Goal: Task Accomplishment & Management: Check status

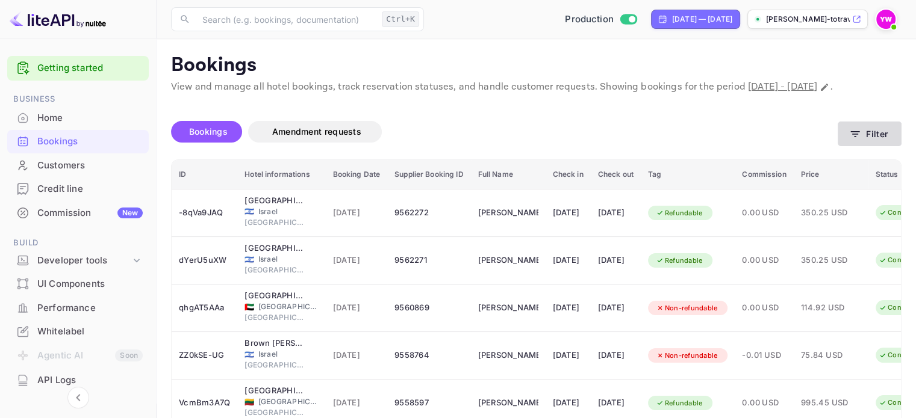
click at [868, 146] on button "Filter" at bounding box center [869, 134] width 64 height 25
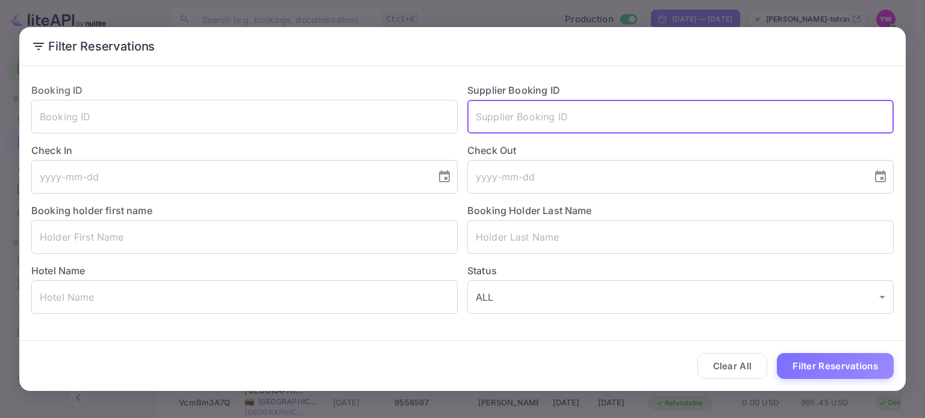
click at [534, 125] on input "text" at bounding box center [680, 117] width 426 height 34
click at [109, 303] on input "text" at bounding box center [244, 298] width 426 height 34
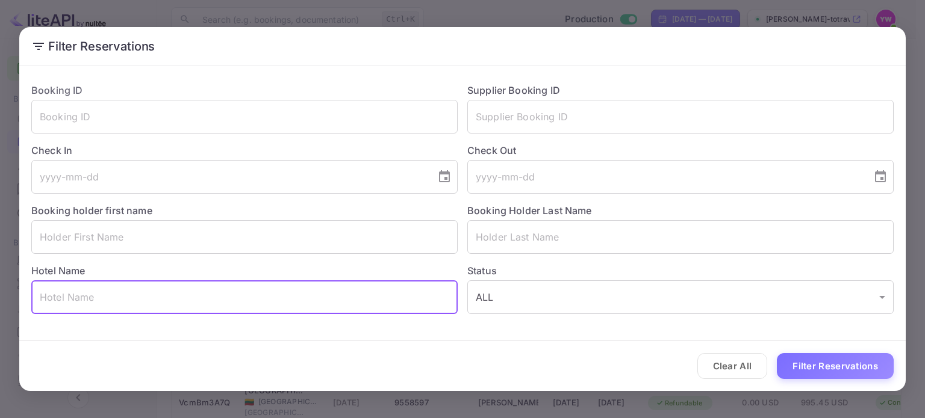
click at [456, 5] on div "Filter Reservations Booking ID ​ Supplier Booking ID ​ Check In ​ Check Out ​ B…" at bounding box center [462, 209] width 925 height 418
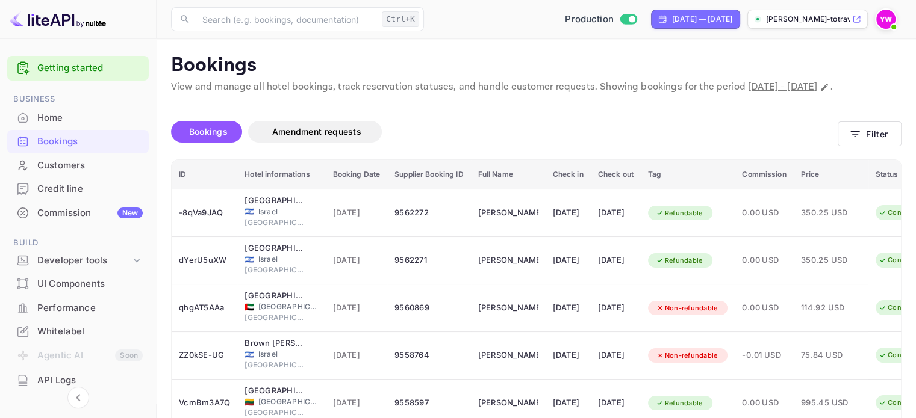
click at [900, 26] on div at bounding box center [888, 19] width 26 height 22
click at [889, 19] on img at bounding box center [885, 19] width 19 height 19
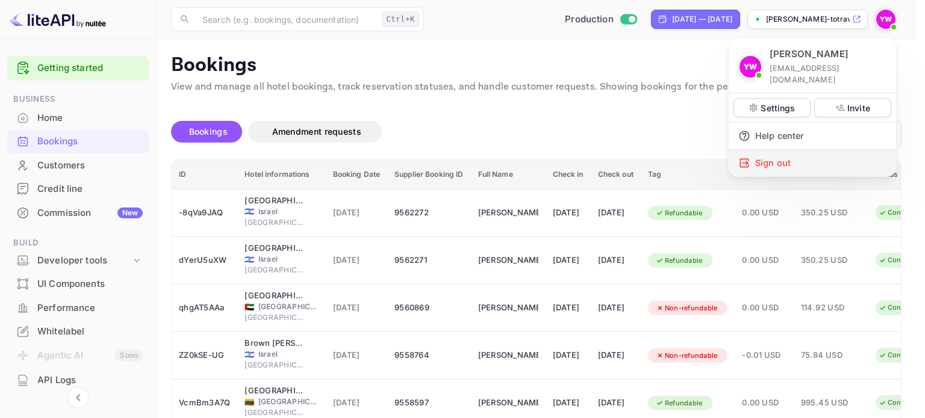
click at [763, 157] on div "Sign out" at bounding box center [811, 163] width 167 height 26
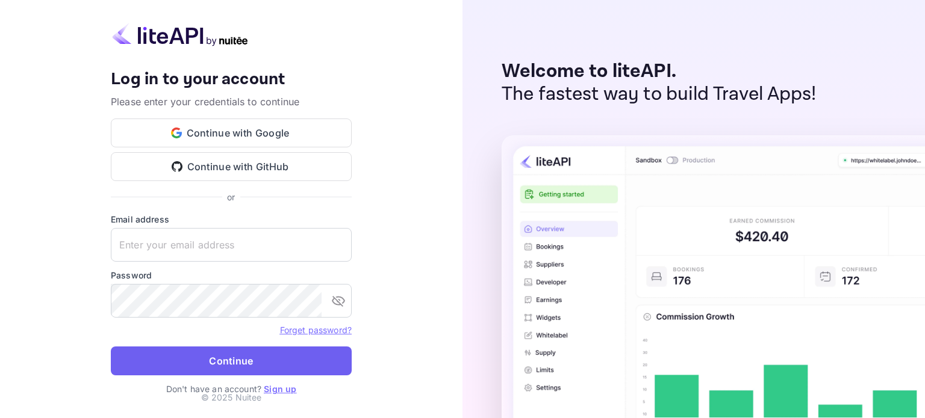
type input "[EMAIL_ADDRESS][DOMAIN_NAME]"
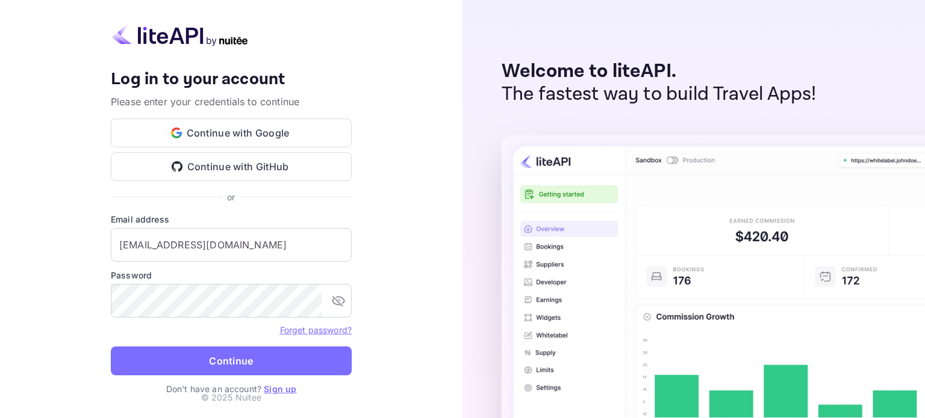
click at [249, 374] on button "Continue" at bounding box center [231, 361] width 241 height 29
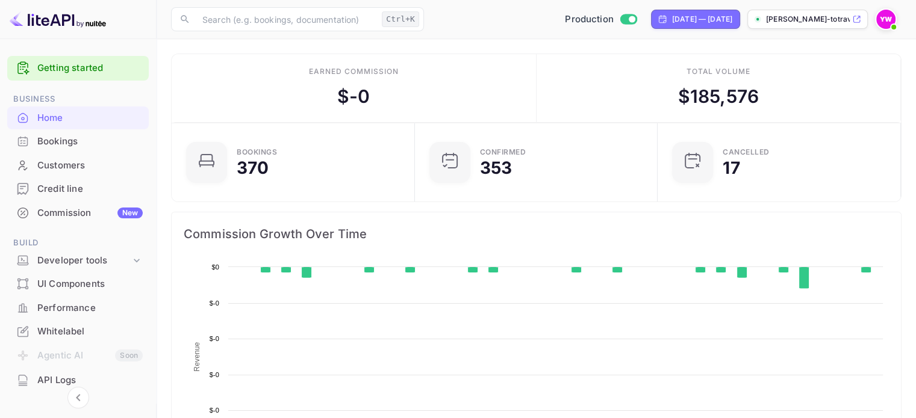
scroll to position [187, 226]
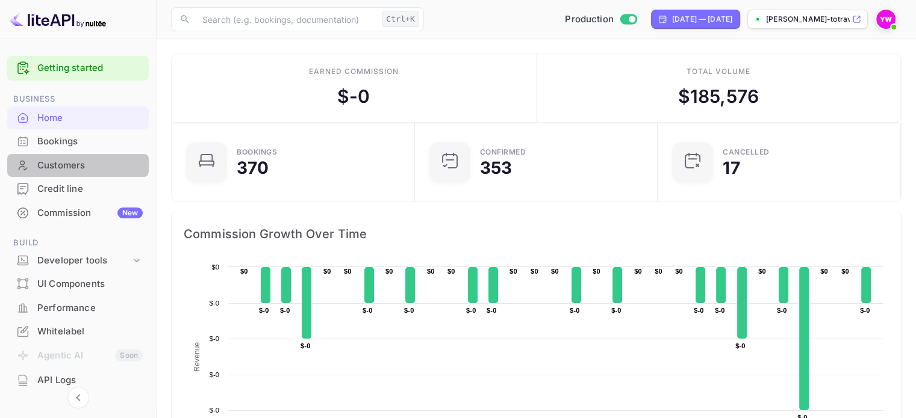
click at [63, 154] on div "Customers" at bounding box center [77, 165] width 141 height 23
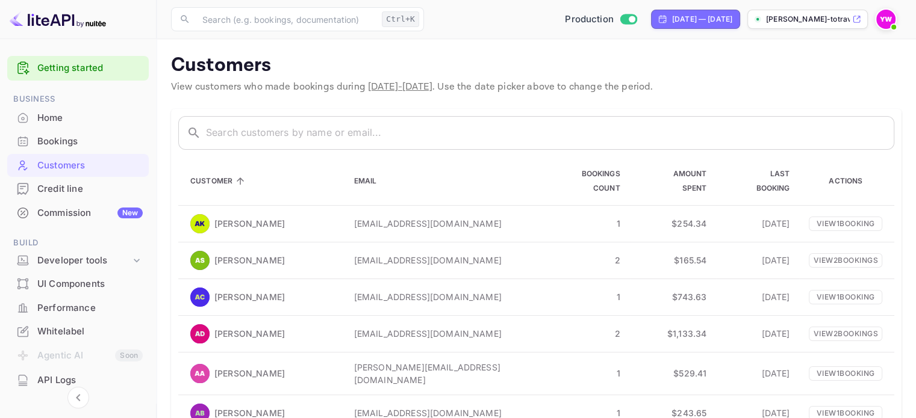
click at [67, 142] on div "Bookings" at bounding box center [89, 142] width 105 height 14
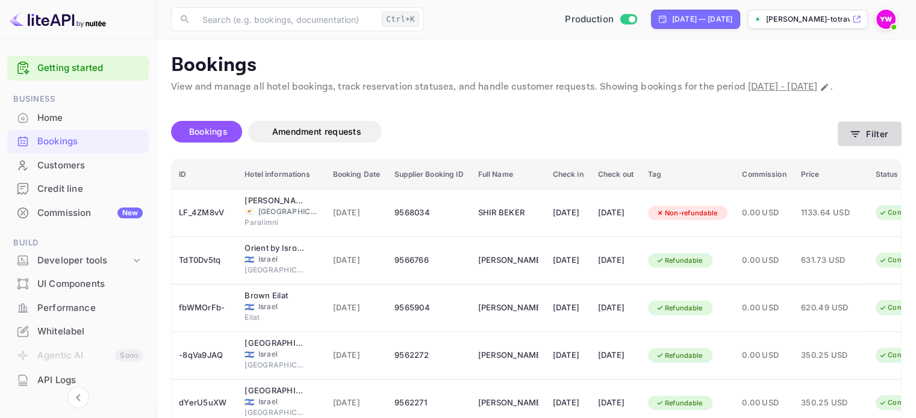
click at [874, 146] on button "Filter" at bounding box center [869, 134] width 64 height 25
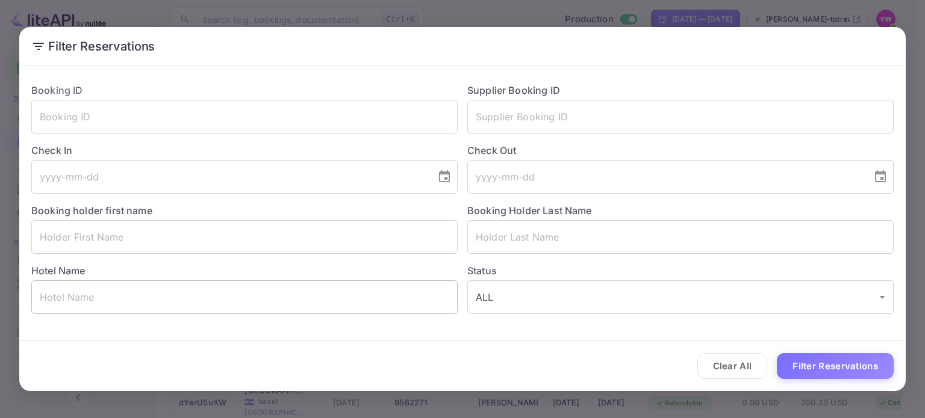
click at [143, 296] on input "text" at bounding box center [244, 298] width 426 height 34
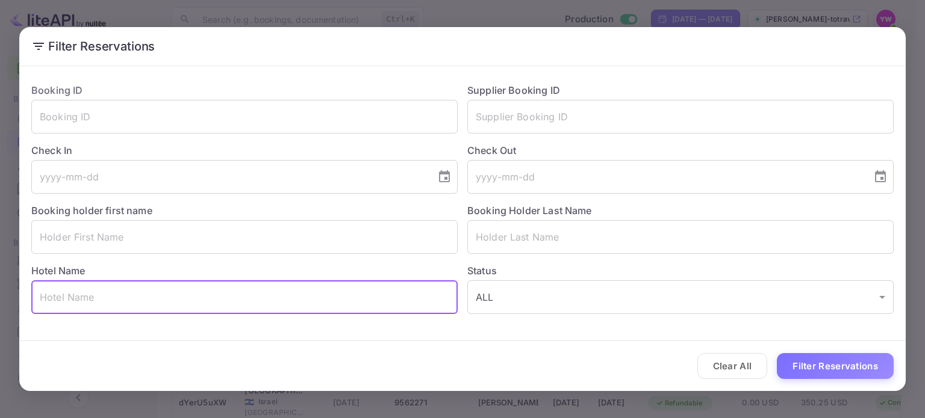
paste input "City of Dreams Mediterranean"
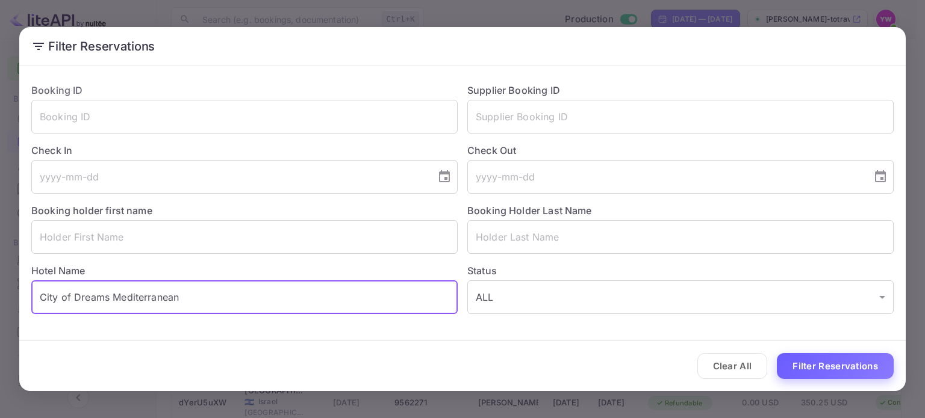
type input "City of Dreams Mediterranean"
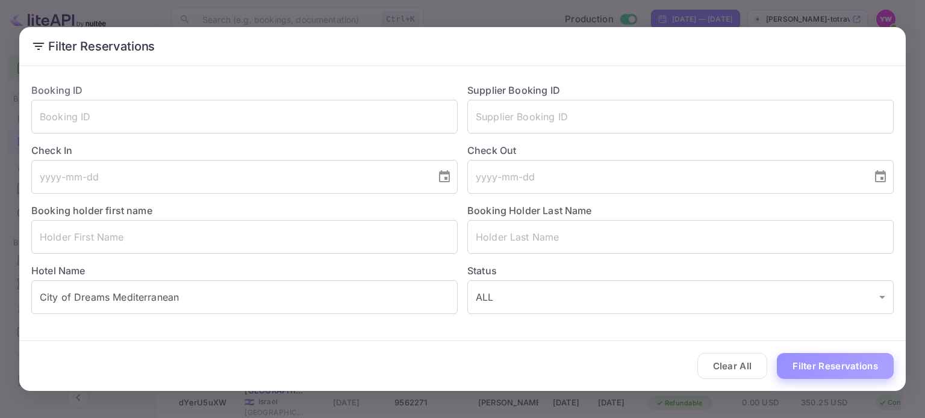
click at [823, 367] on button "Filter Reservations" at bounding box center [835, 366] width 117 height 26
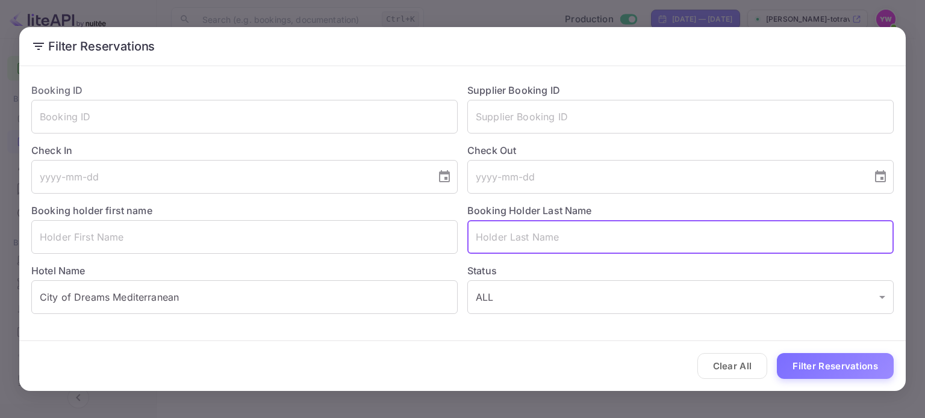
click at [535, 235] on input "text" at bounding box center [680, 237] width 426 height 34
paste input "[PERSON_NAME]"
type input "[PERSON_NAME]"
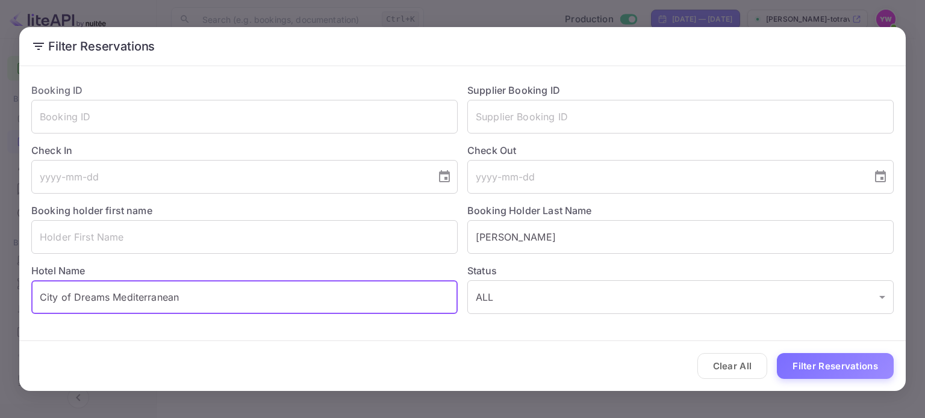
drag, startPoint x: 64, startPoint y: 312, endPoint x: 39, endPoint y: 273, distance: 46.3
click at [0, 331] on div "Filter Reservations Booking ID ​ Supplier Booking ID ​ Check In ​ Check Out ​ B…" at bounding box center [462, 209] width 925 height 418
click at [243, 232] on input "text" at bounding box center [244, 237] width 426 height 34
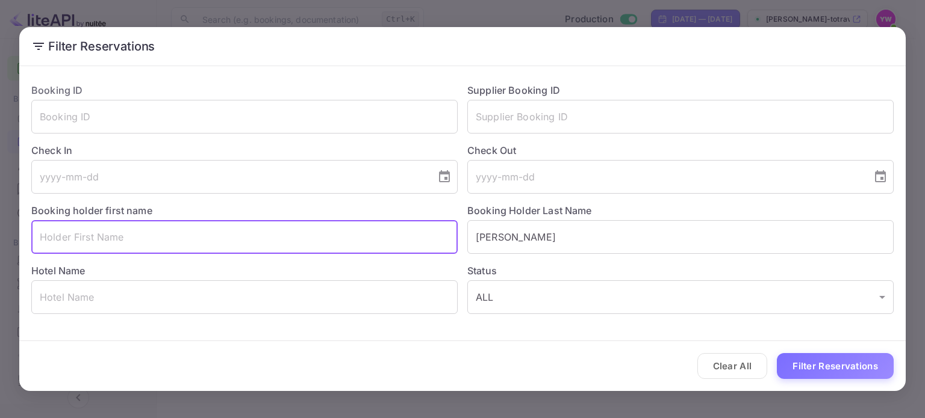
paste input "GABI"
type input "GABI"
click at [795, 364] on button "Filter Reservations" at bounding box center [835, 366] width 117 height 26
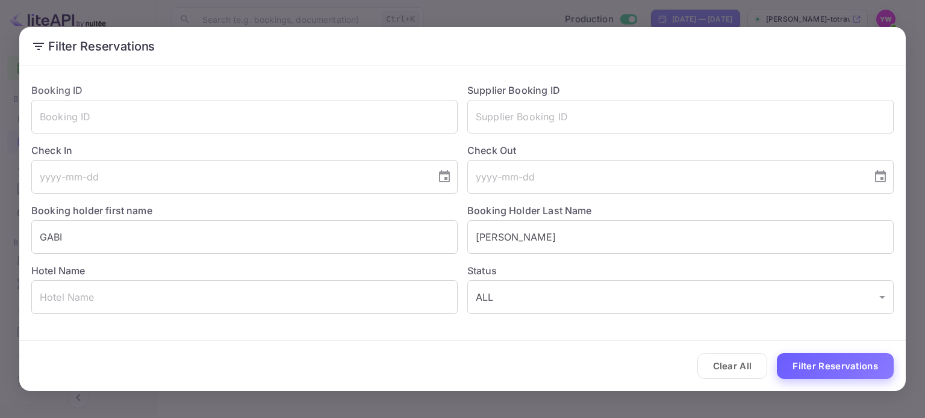
click at [859, 372] on button "Filter Reservations" at bounding box center [835, 366] width 117 height 26
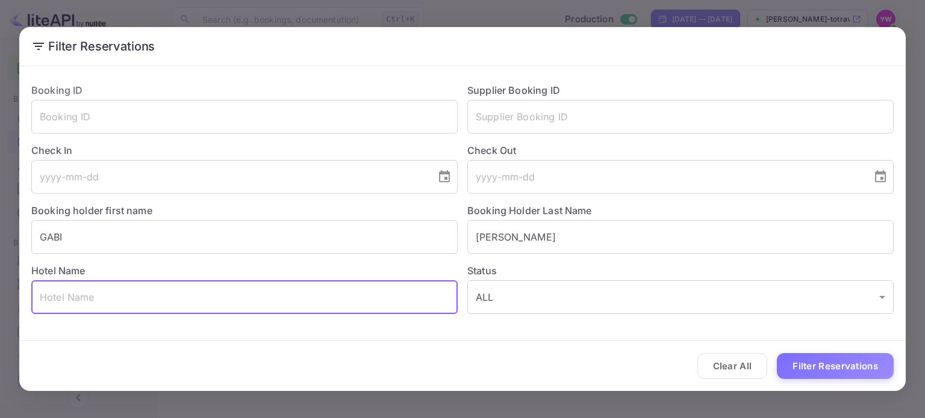
click at [267, 295] on input "text" at bounding box center [244, 298] width 426 height 34
paste input "City of Dreams Mediterranean - Integrated Resort, Casino & Entertainment"
type input "City of Dreams Mediterranean - Integrated Resort, Casino & Entertainment"
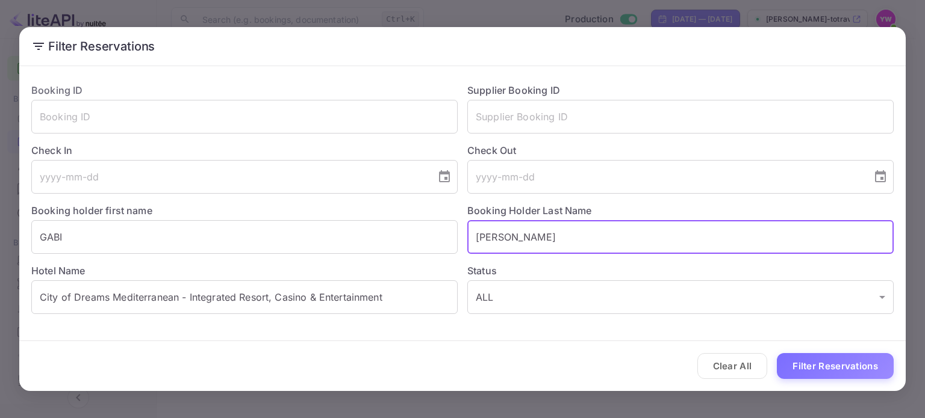
click at [496, 242] on input "[PERSON_NAME]" at bounding box center [680, 237] width 426 height 34
click at [498, 240] on input "[PERSON_NAME]" at bounding box center [680, 237] width 426 height 34
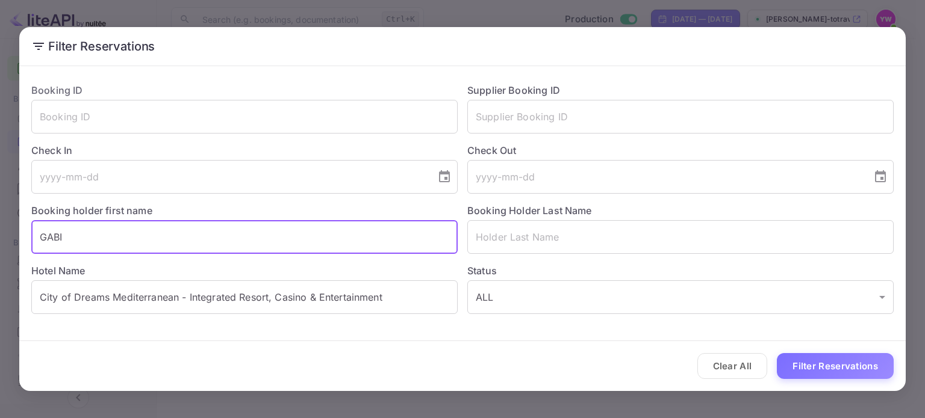
drag, startPoint x: 147, startPoint y: 241, endPoint x: 0, endPoint y: 259, distance: 148.6
click at [0, 259] on div "Filter Reservations Booking ID ​ Supplier Booking ID ​ Check In ​ Check Out ​ B…" at bounding box center [462, 209] width 925 height 418
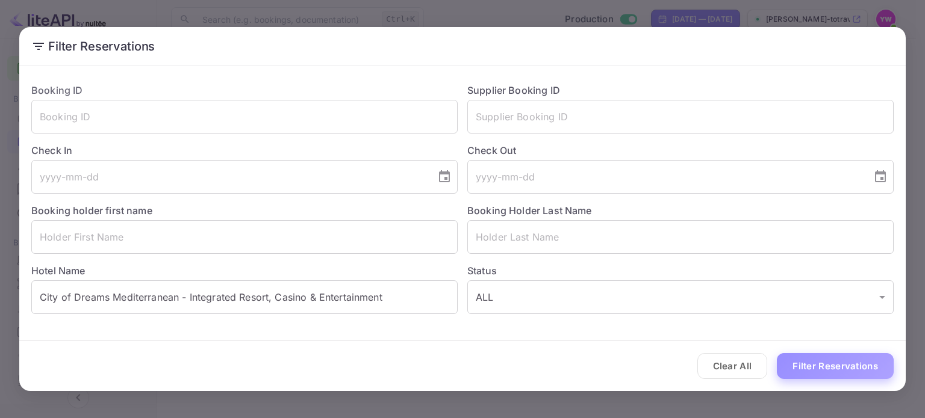
click at [822, 369] on button "Filter Reservations" at bounding box center [835, 366] width 117 height 26
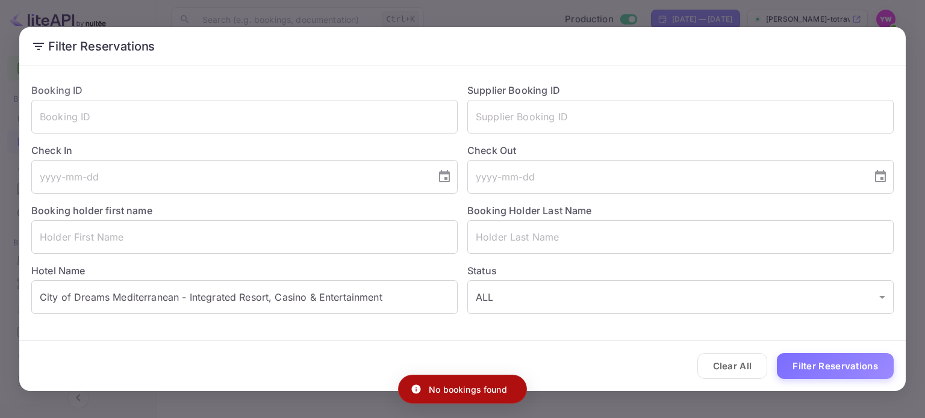
click at [915, 45] on div "Filter Reservations Booking ID ​ Supplier Booking ID ​ Check In ​ Check Out ​ B…" at bounding box center [462, 209] width 925 height 418
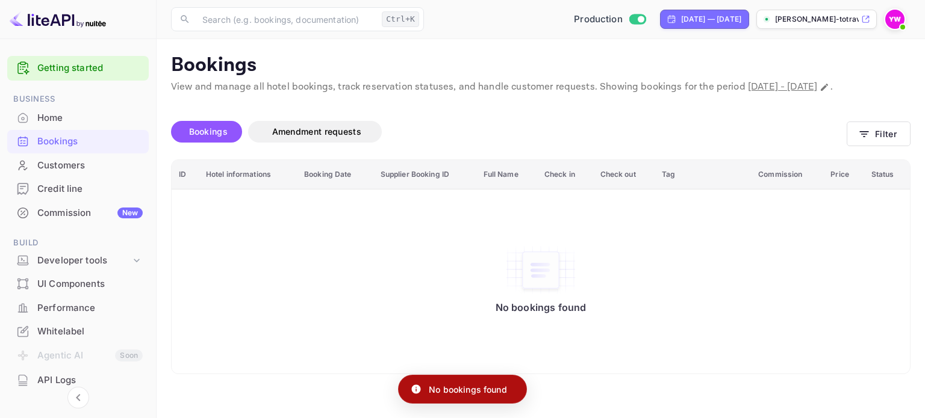
click at [56, 169] on div "Customers" at bounding box center [89, 166] width 105 height 14
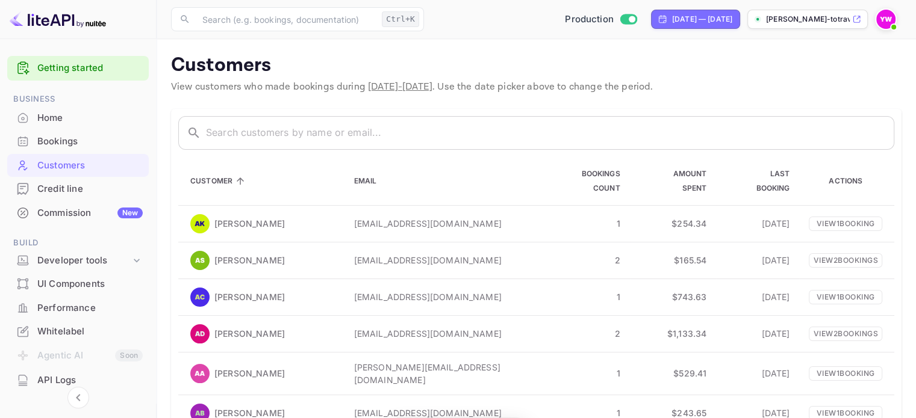
click at [51, 147] on div "Bookings" at bounding box center [89, 142] width 105 height 14
